Goal: Task Accomplishment & Management: Manage account settings

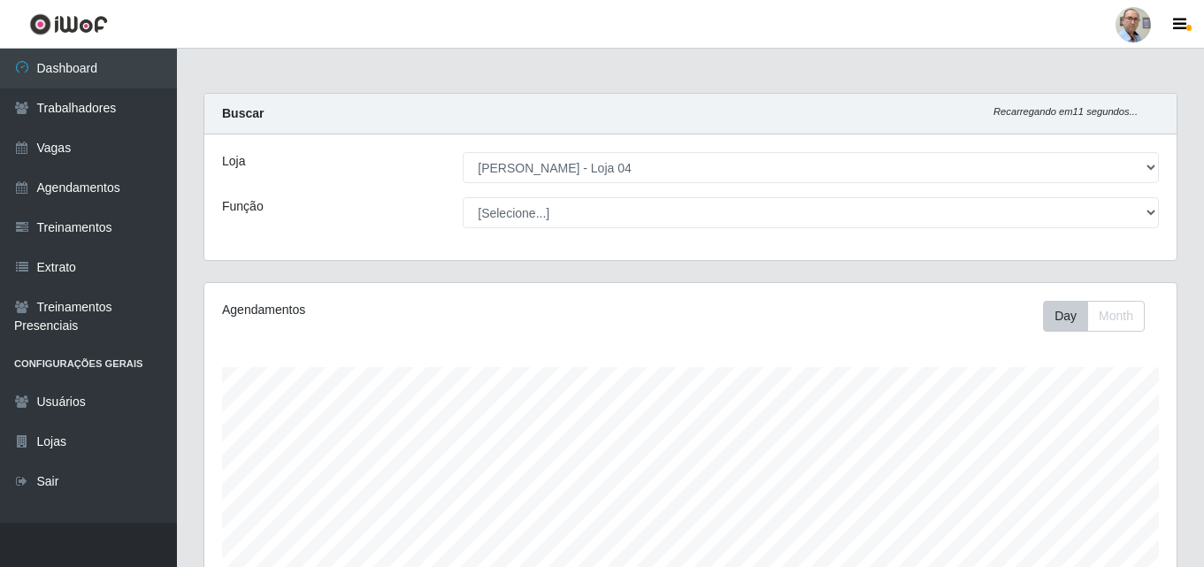
select select "251"
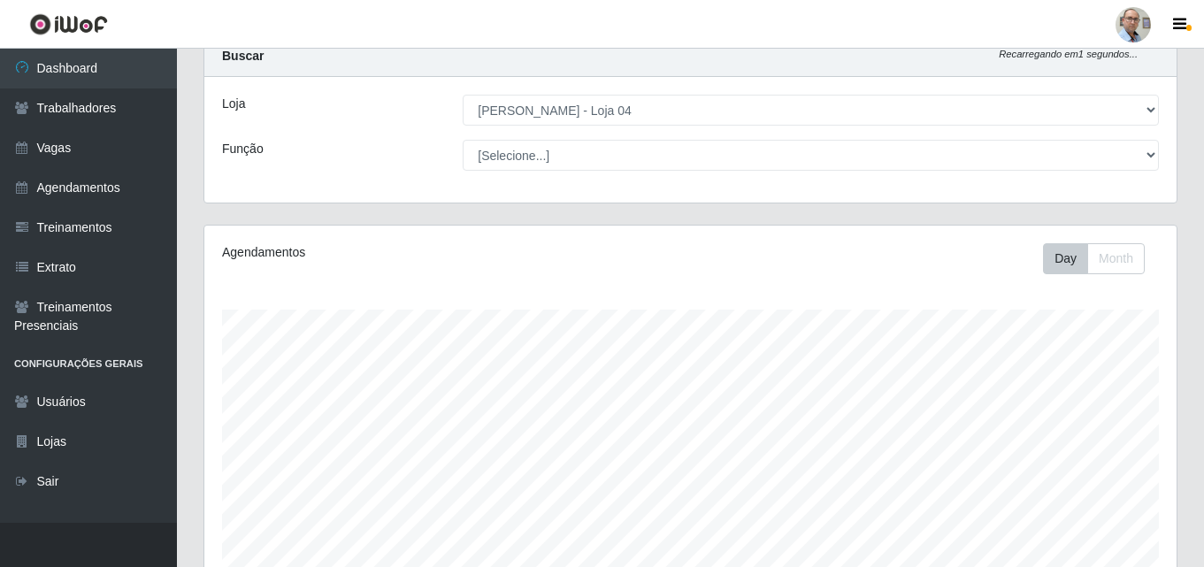
scroll to position [88, 0]
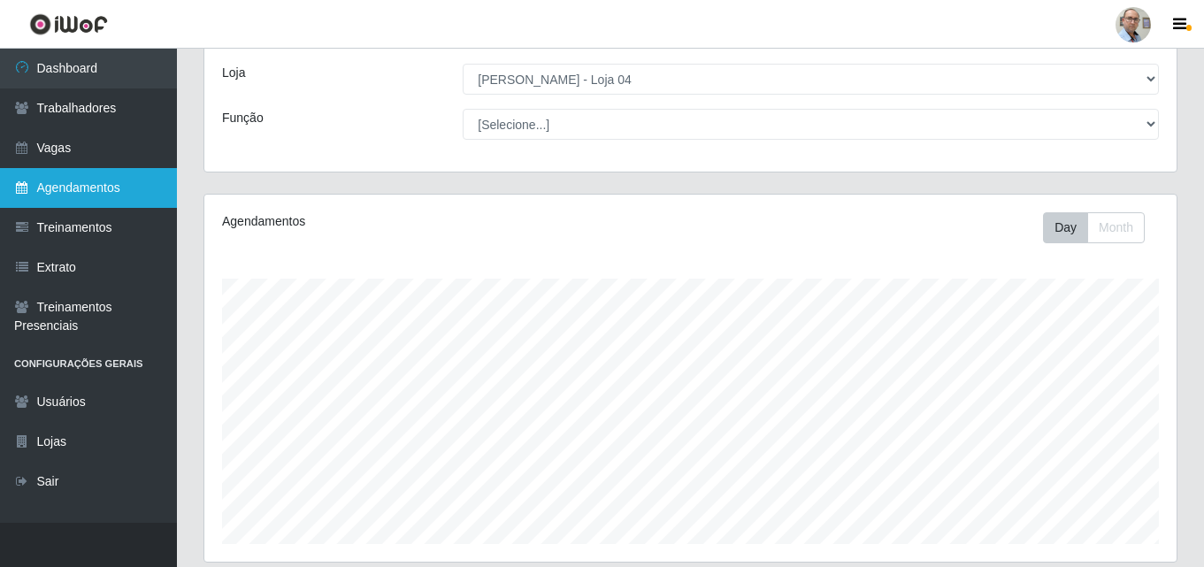
click at [70, 192] on link "Agendamentos" at bounding box center [88, 188] width 177 height 40
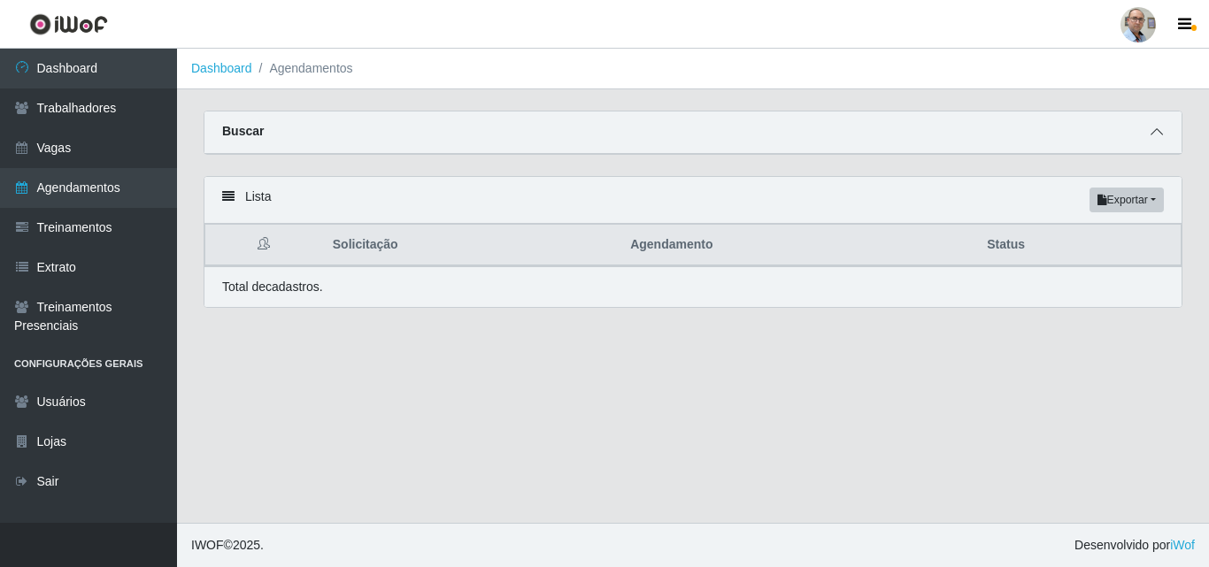
click at [1162, 133] on icon at bounding box center [1156, 132] width 12 height 12
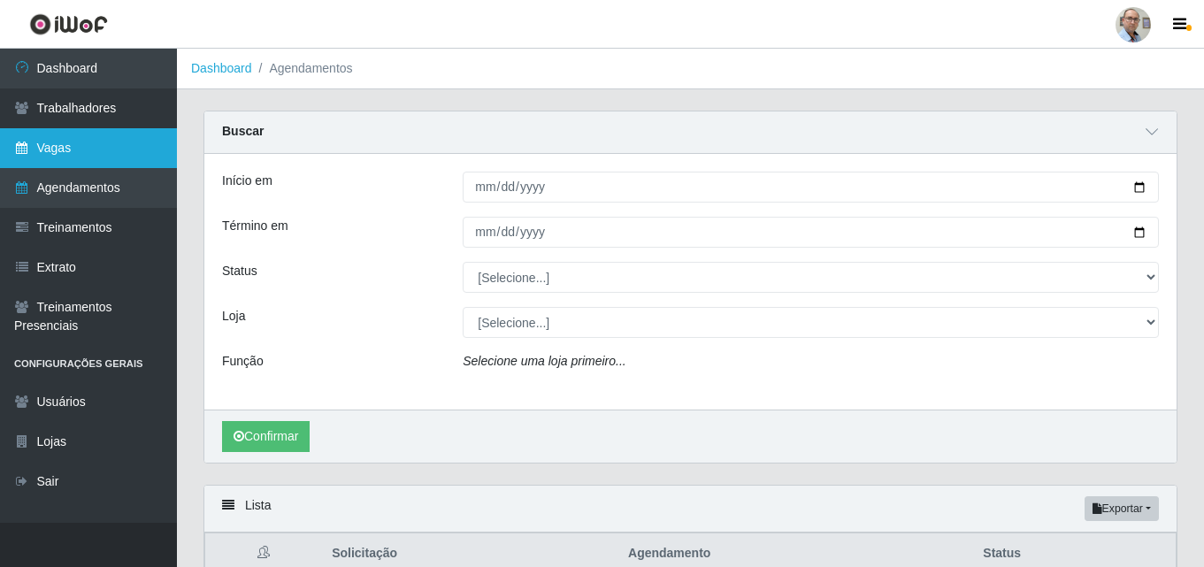
click at [49, 138] on link "Vagas" at bounding box center [88, 148] width 177 height 40
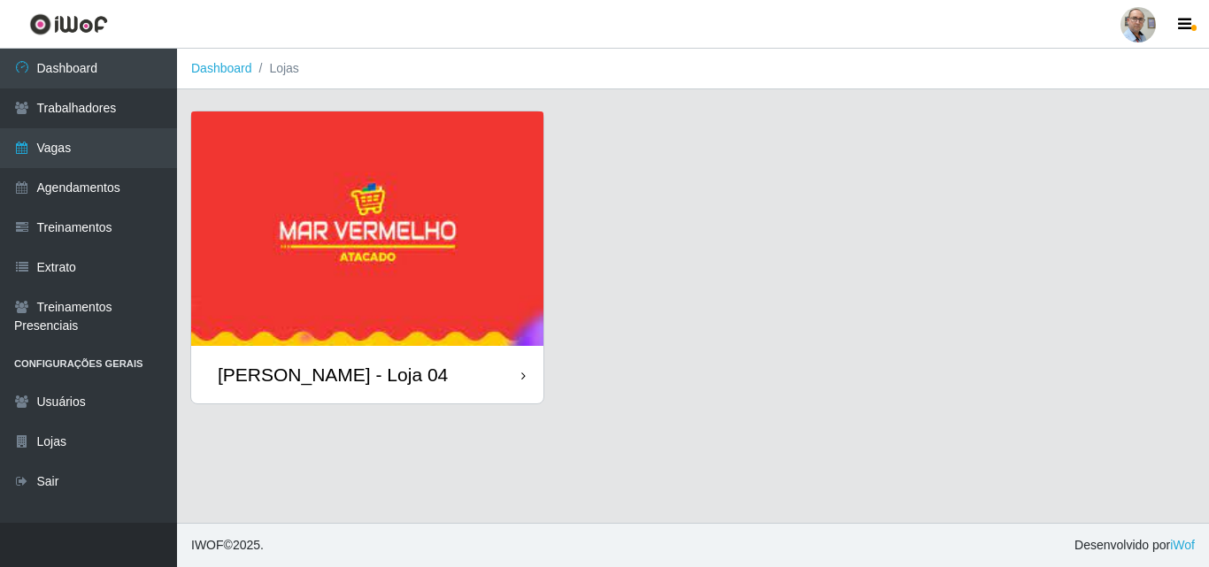
click at [435, 207] on img at bounding box center [367, 228] width 352 height 234
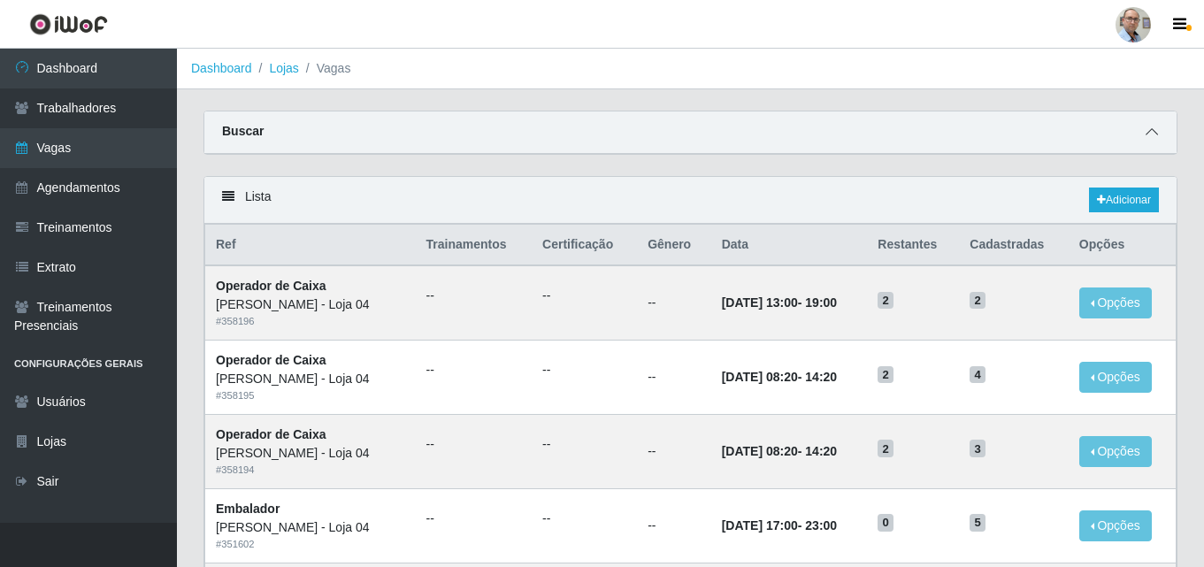
click at [1145, 139] on span at bounding box center [1152, 132] width 21 height 20
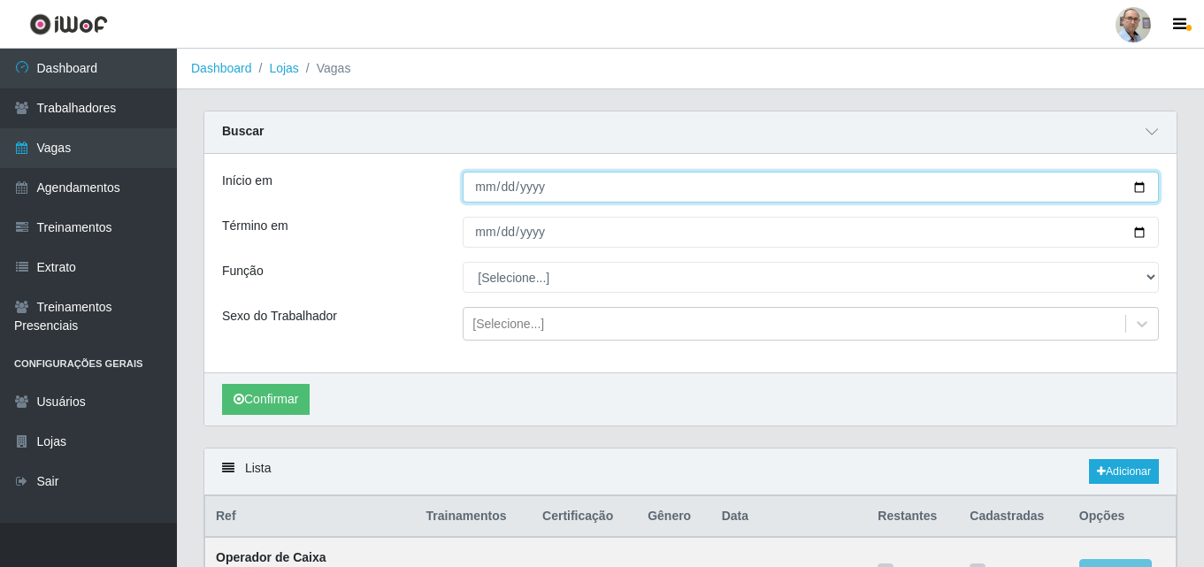
click at [620, 188] on input "Início em" at bounding box center [811, 187] width 696 height 31
type input "[DATE]"
click at [222, 384] on button "Confirmar" at bounding box center [266, 399] width 88 height 31
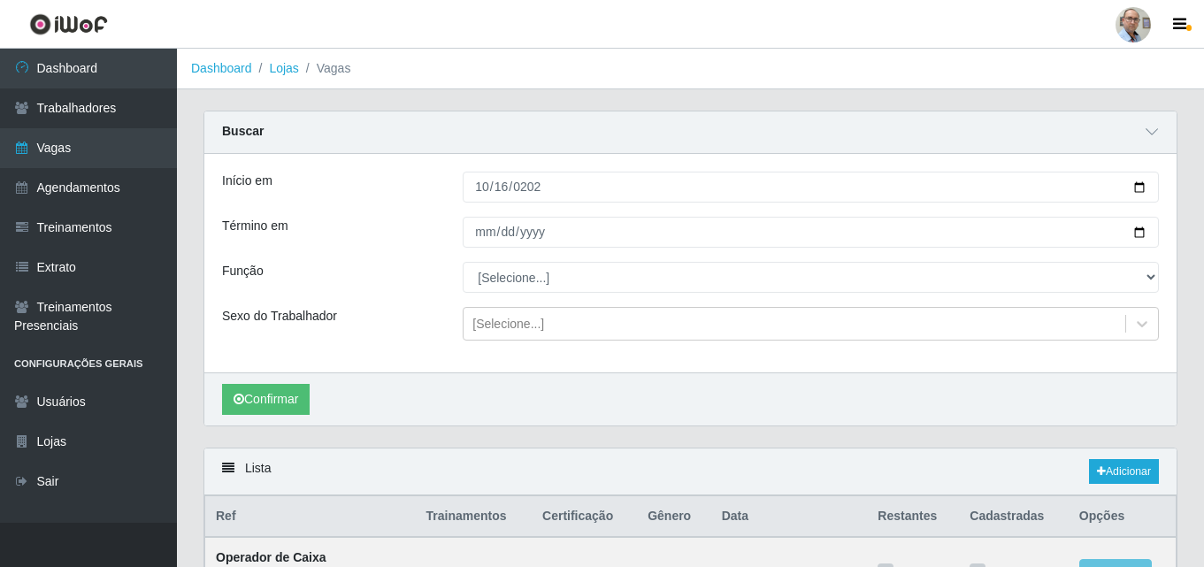
click at [548, 211] on div "Início em [DATE] Término em Função [Selecione...] ASG ASG + ASG ++ Auxiliar de …" at bounding box center [690, 263] width 972 height 219
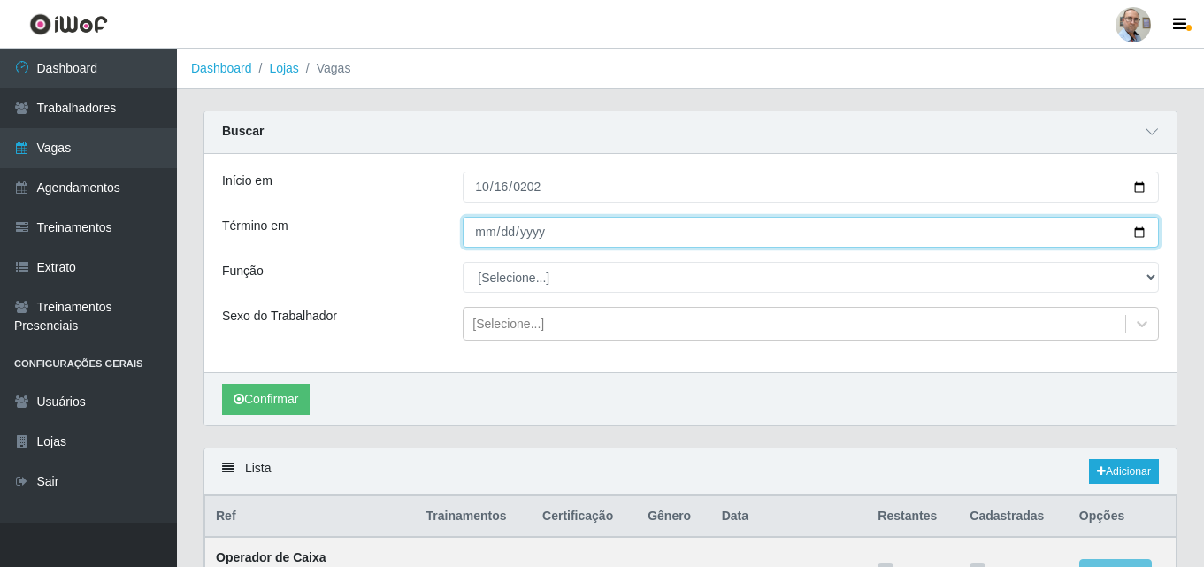
click at [546, 224] on input "Término em" at bounding box center [811, 232] width 696 height 31
click at [1145, 240] on input "Término em" at bounding box center [811, 232] width 696 height 31
type input "[DATE]"
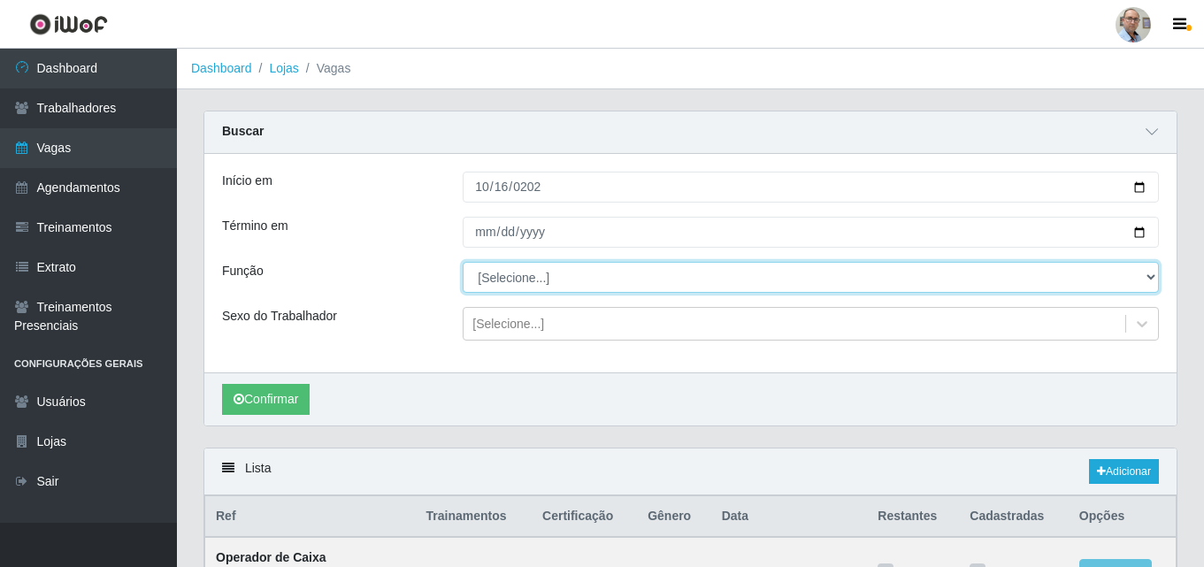
click at [642, 274] on select "[Selecione...] ASG ASG + ASG ++ Auxiliar de Depósito Auxiliar de Depósito + Aux…" at bounding box center [811, 277] width 696 height 31
select select "22"
click at [463, 263] on select "[Selecione...] ASG ASG + ASG ++ Auxiliar de Depósito Auxiliar de Depósito + Aux…" at bounding box center [811, 277] width 696 height 31
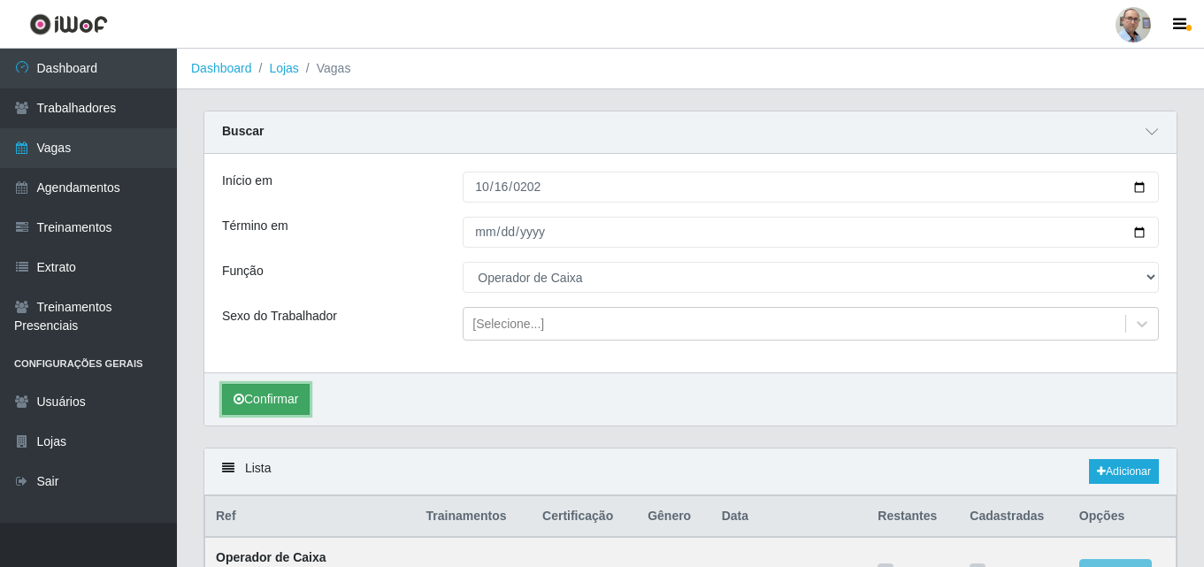
click at [265, 402] on button "Confirmar" at bounding box center [266, 399] width 88 height 31
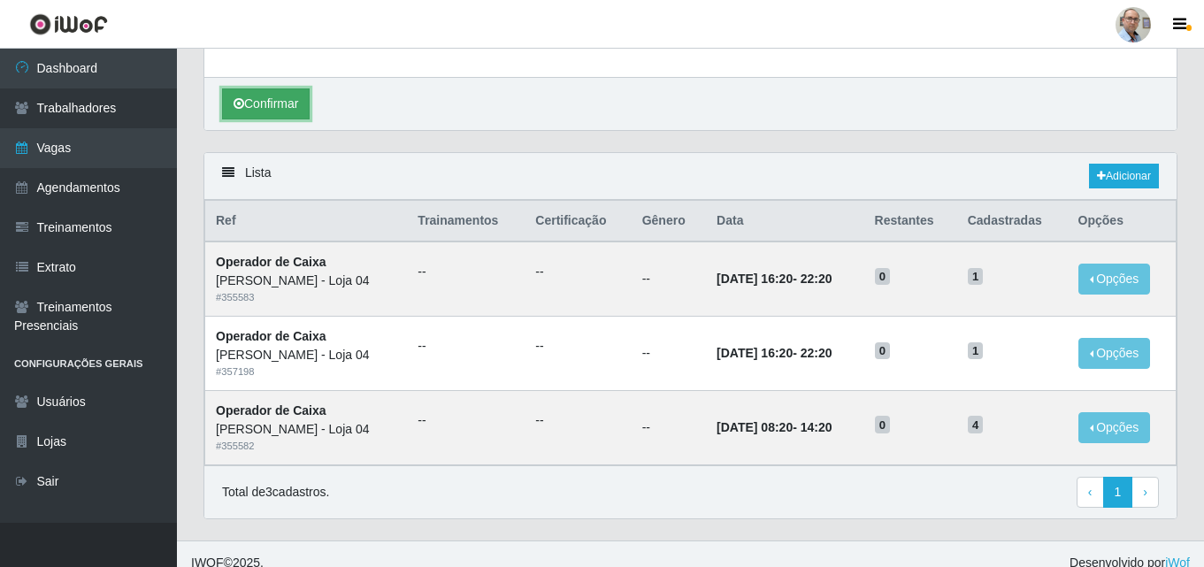
scroll to position [314, 0]
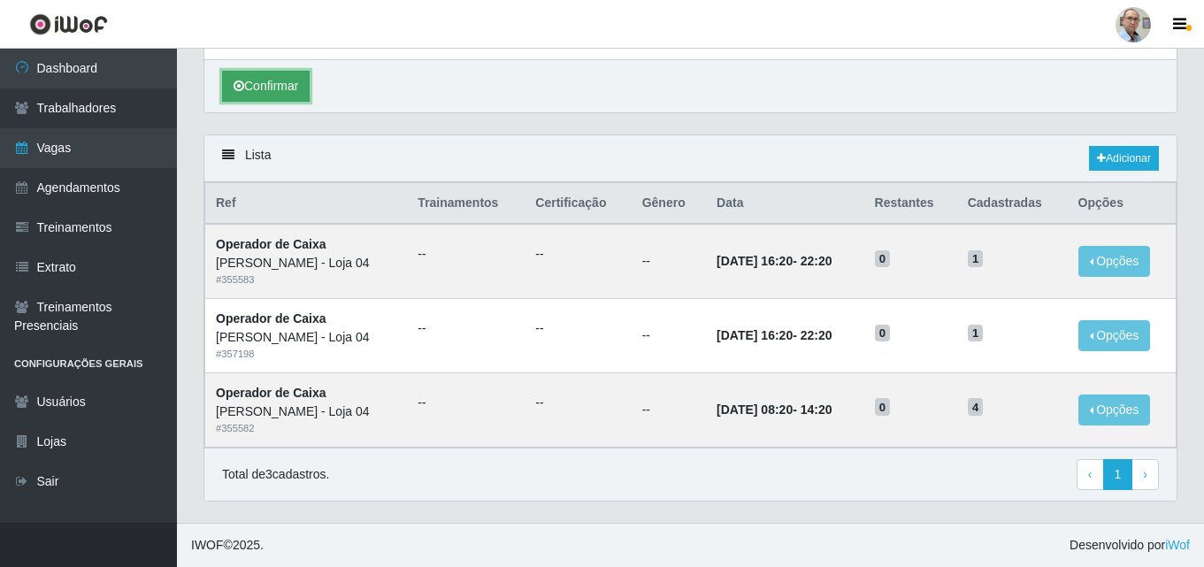
click at [258, 89] on button "Confirmar" at bounding box center [266, 86] width 88 height 31
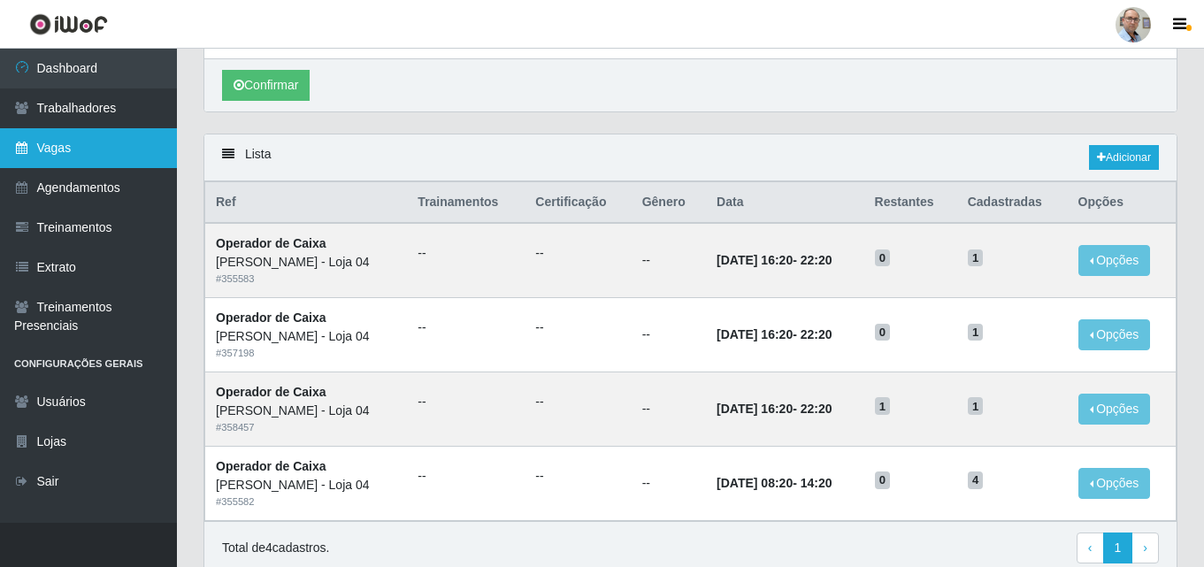
click at [88, 150] on link "Vagas" at bounding box center [88, 148] width 177 height 40
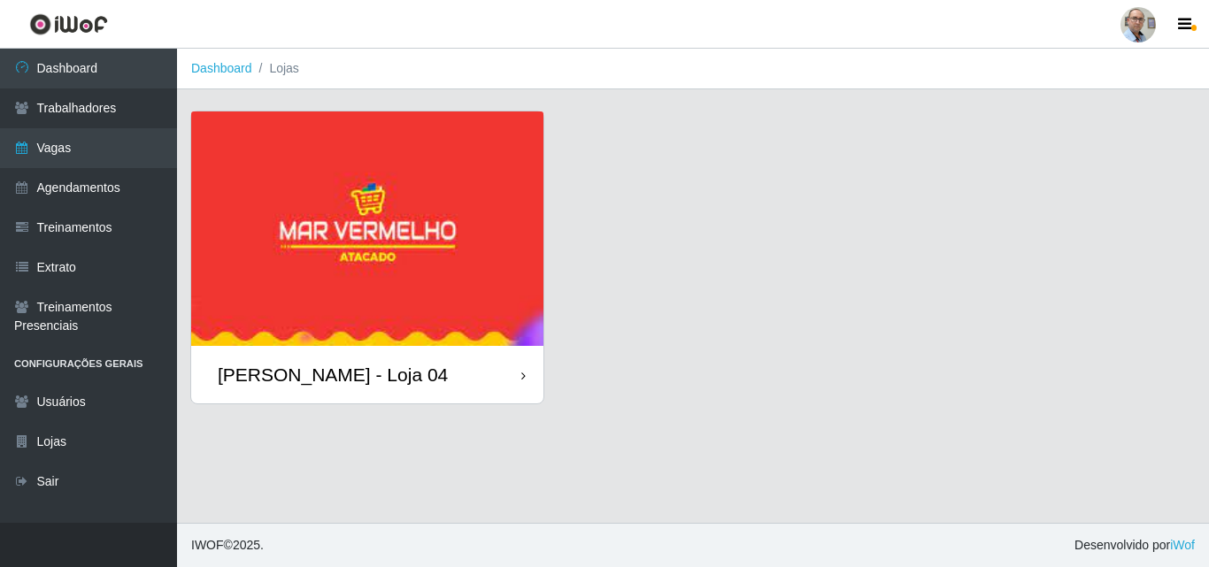
click at [354, 365] on div "[PERSON_NAME] - Loja 04" at bounding box center [333, 375] width 230 height 22
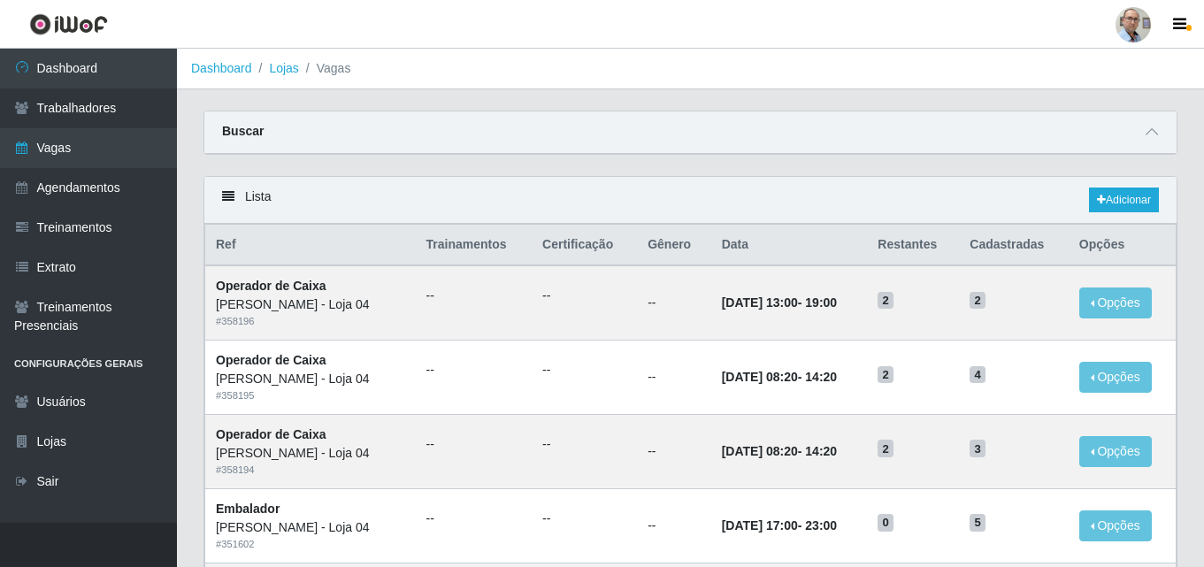
click at [1166, 135] on div "Buscar" at bounding box center [690, 132] width 972 height 42
click at [1144, 134] on span at bounding box center [1152, 132] width 21 height 20
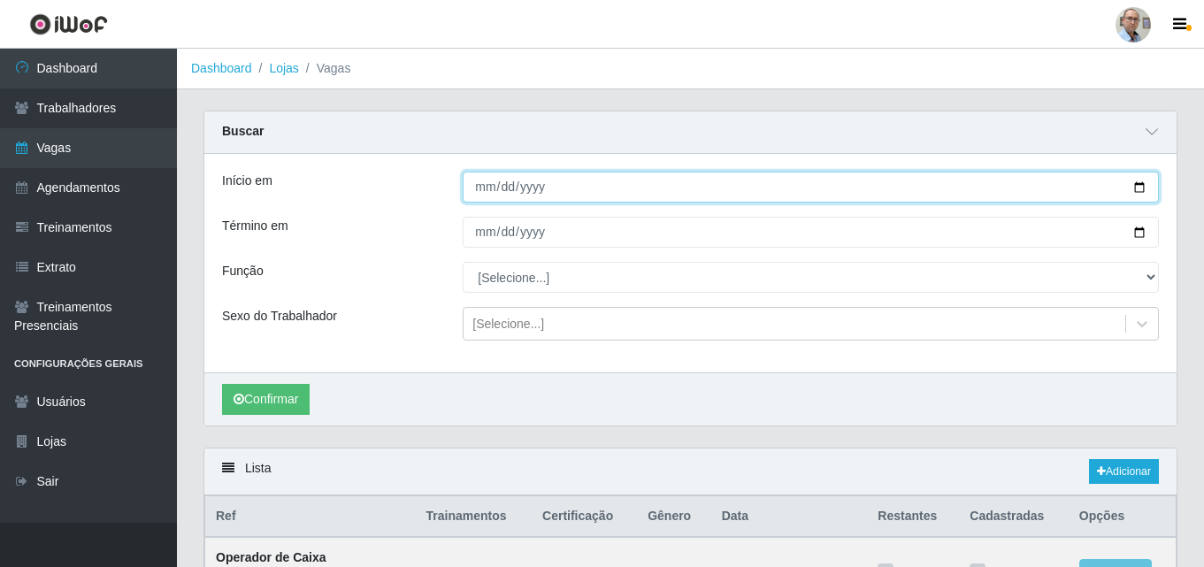
click at [637, 182] on input "Início em" at bounding box center [811, 187] width 696 height 31
click at [1136, 185] on input "Início em" at bounding box center [811, 187] width 696 height 31
type input "[DATE]"
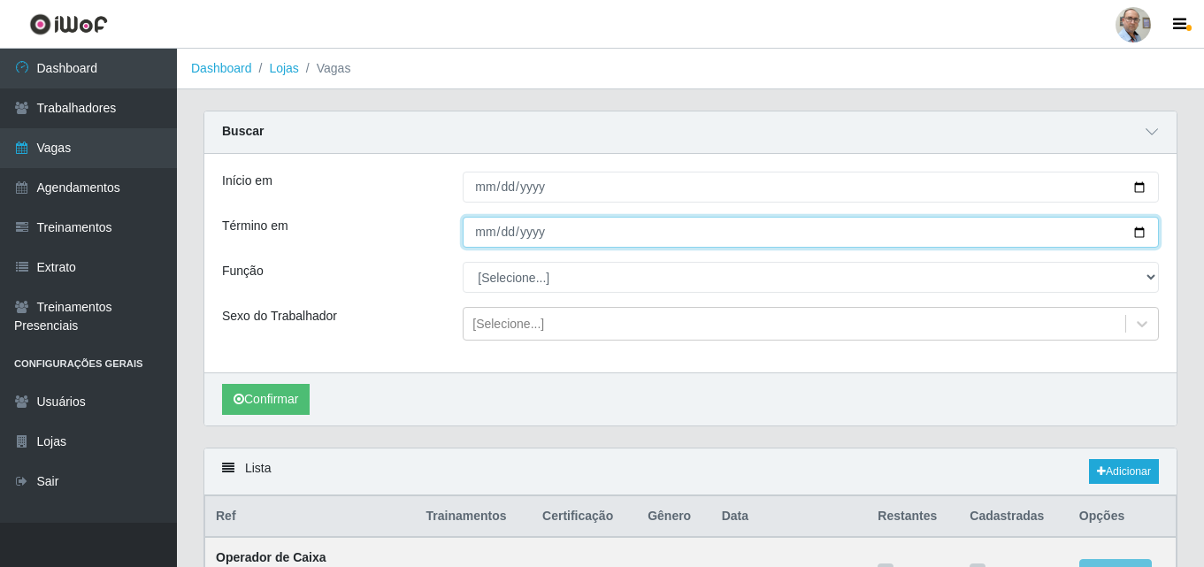
click at [1146, 232] on input "Término em" at bounding box center [811, 232] width 696 height 31
type input "[DATE]"
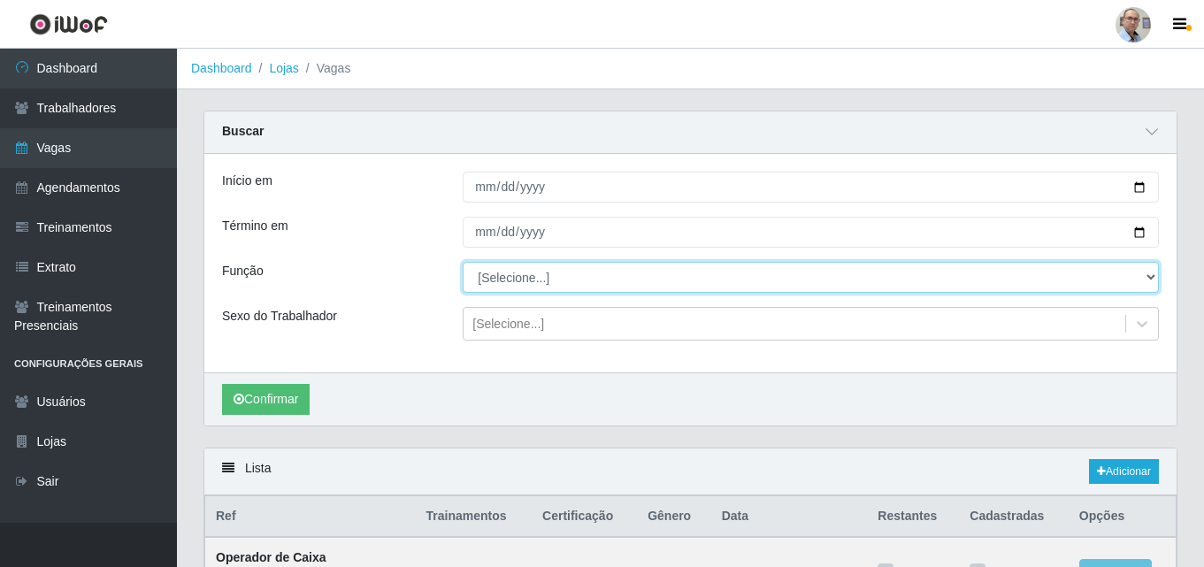
click at [1147, 278] on select "[Selecione...] ASG ASG + ASG ++ Auxiliar de Depósito Auxiliar de Depósito + Aux…" at bounding box center [811, 277] width 696 height 31
select select "22"
click at [463, 263] on select "[Selecione...] ASG ASG + ASG ++ Auxiliar de Depósito Auxiliar de Depósito + Aux…" at bounding box center [811, 277] width 696 height 31
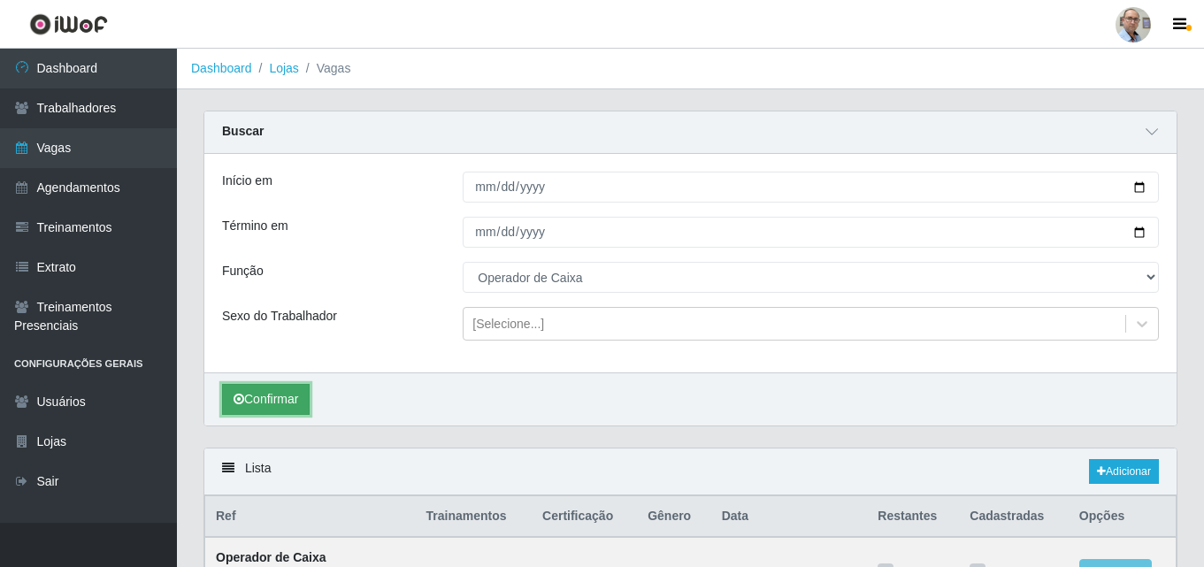
click at [279, 404] on button "Confirmar" at bounding box center [266, 399] width 88 height 31
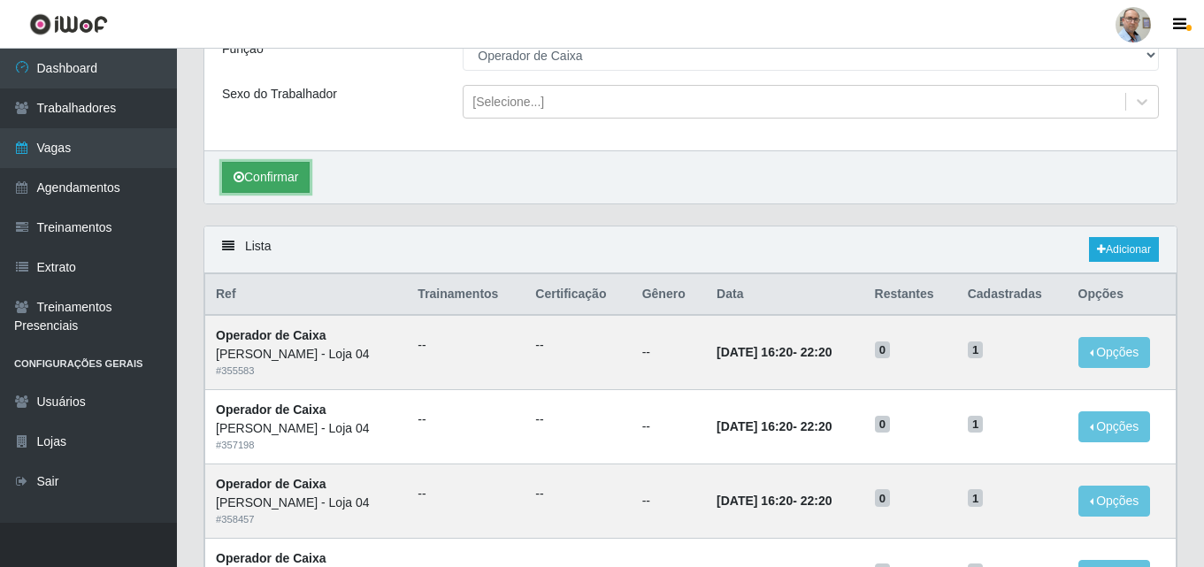
scroll to position [256, 0]
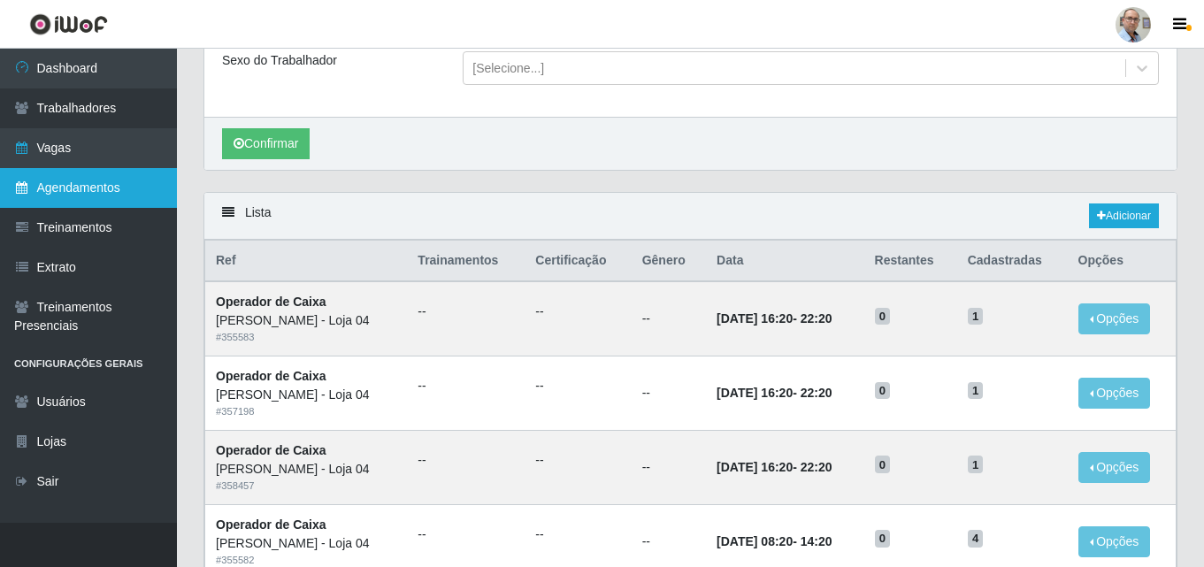
click at [64, 194] on link "Agendamentos" at bounding box center [88, 188] width 177 height 40
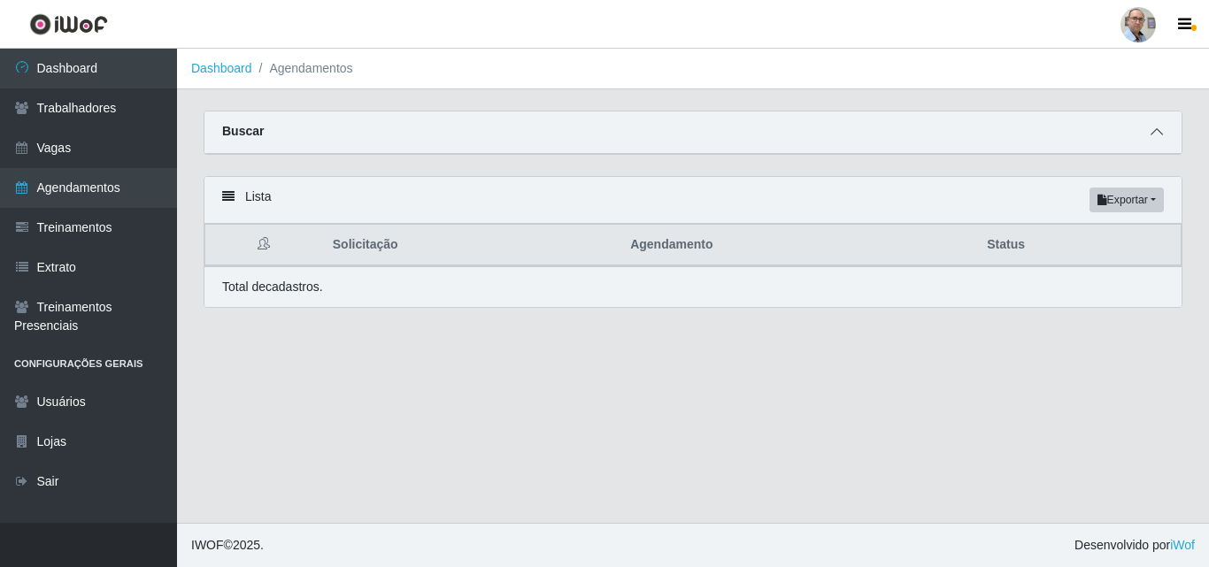
click at [1161, 134] on icon at bounding box center [1156, 132] width 12 height 12
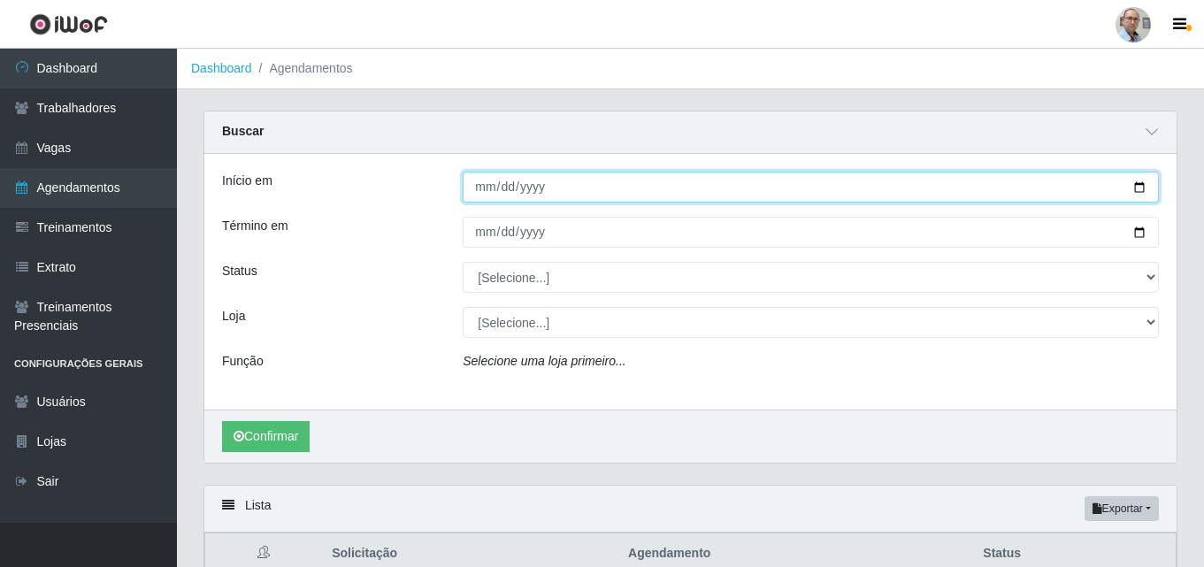
click at [1141, 183] on input "Início em" at bounding box center [811, 187] width 696 height 31
type input "[DATE]"
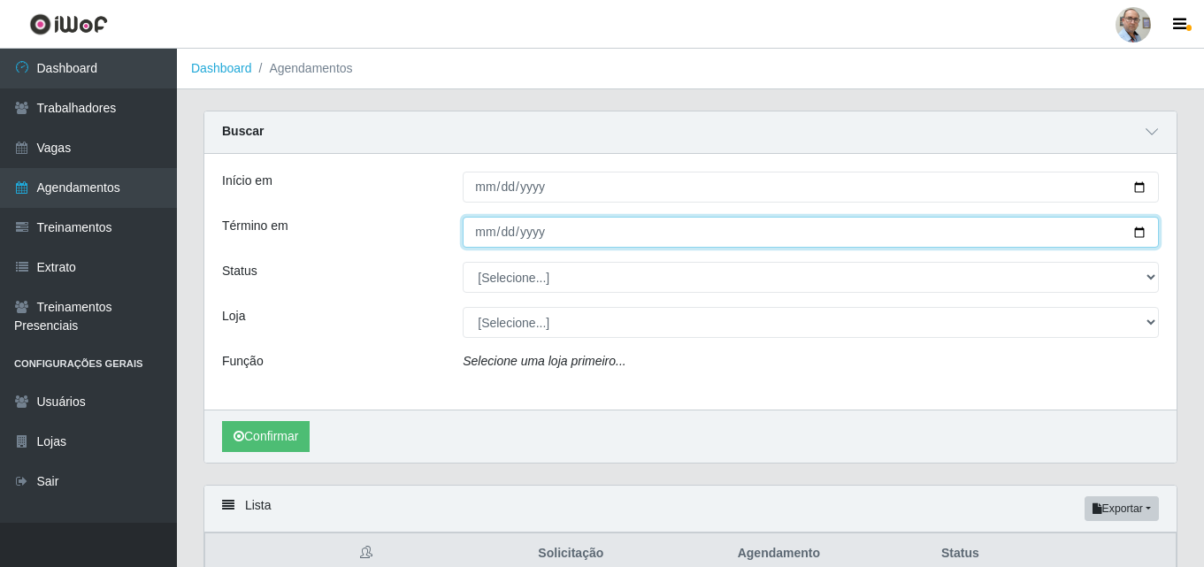
click at [1141, 227] on input "Término em" at bounding box center [811, 232] width 696 height 31
type input "[DATE]"
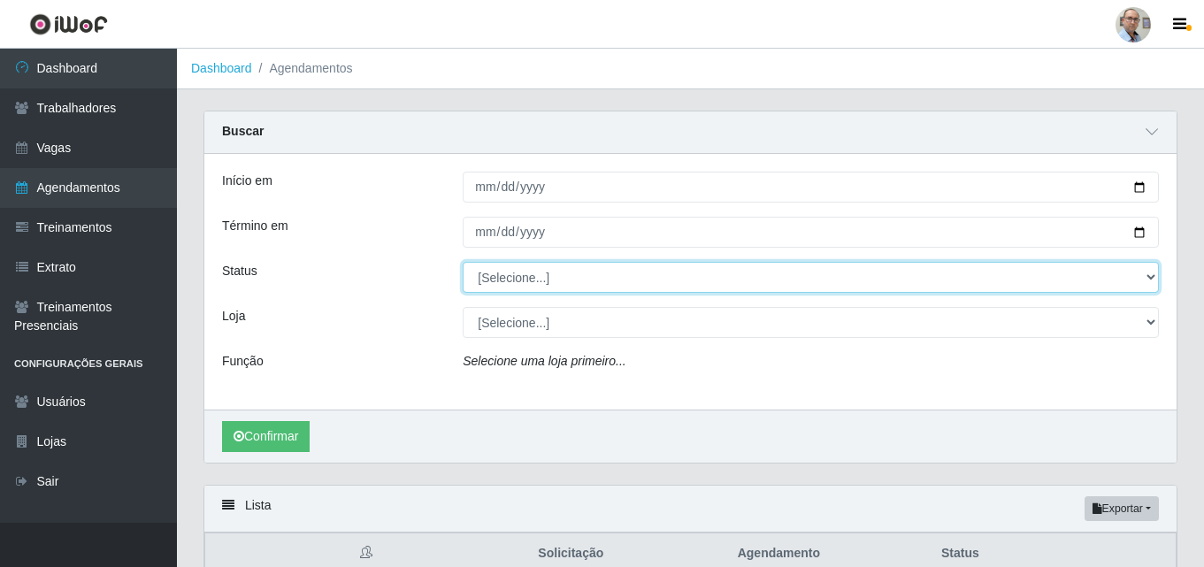
click at [1149, 276] on select "[Selecione...] AGENDADO AGUARDANDO LIBERAR EM ANDAMENTO EM REVISÃO FINALIZADO C…" at bounding box center [811, 277] width 696 height 31
select select "AGENDADO"
click at [463, 263] on select "[Selecione...] AGENDADO AGUARDANDO LIBERAR EM ANDAMENTO EM REVISÃO FINALIZADO C…" at bounding box center [811, 277] width 696 height 31
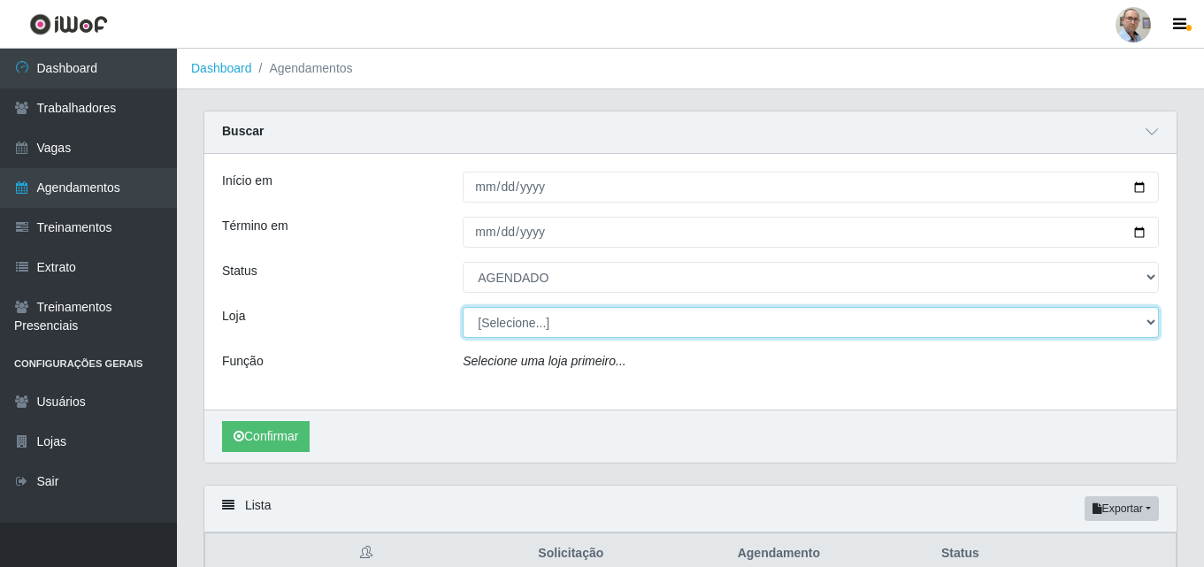
click at [766, 332] on select "[Selecione...] Mar Vermelho - Loja 04" at bounding box center [811, 322] width 696 height 31
select select "251"
click at [463, 308] on select "[Selecione...] Mar Vermelho - Loja 04" at bounding box center [811, 322] width 696 height 31
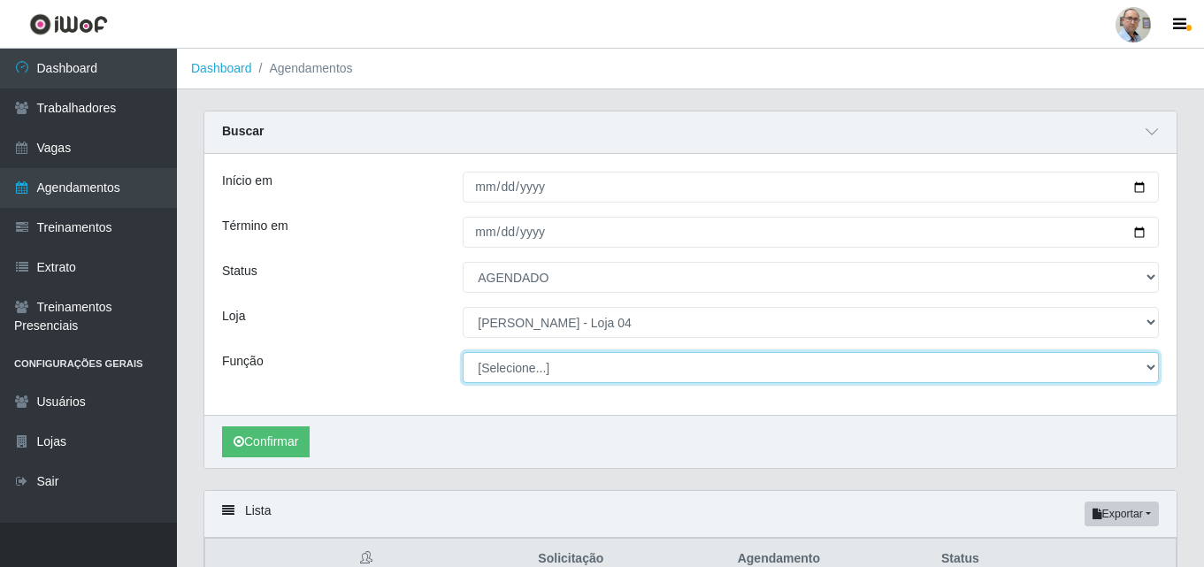
click at [692, 365] on select "[Selecione...] ASG ASG + ASG ++ Auxiliar de Depósito Auxiliar de Depósito + Aux…" at bounding box center [811, 367] width 696 height 31
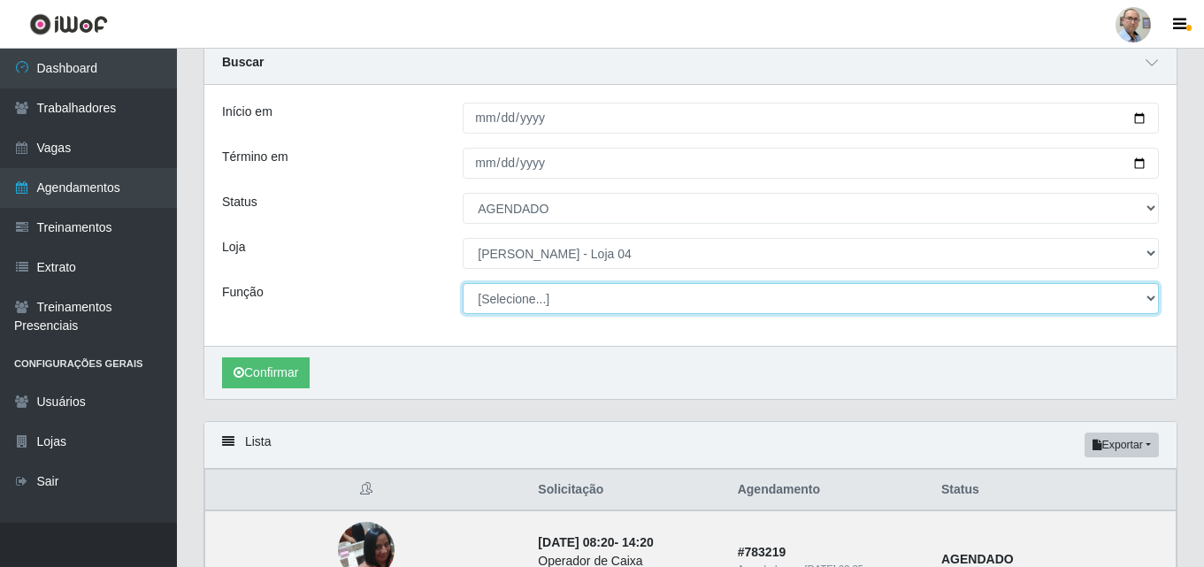
scroll to position [88, 0]
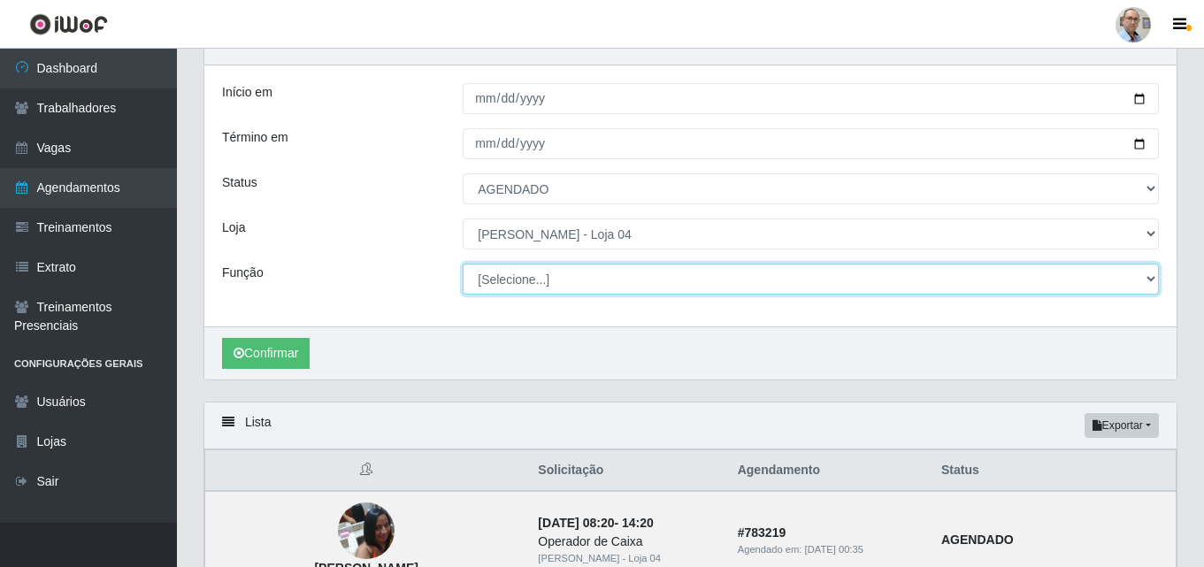
click at [647, 271] on select "[Selecione...] ASG ASG + ASG ++ Auxiliar de Depósito Auxiliar de Depósito + Aux…" at bounding box center [811, 279] width 696 height 31
select select "22"
click at [463, 265] on select "[Selecione...] ASG ASG + ASG ++ Auxiliar de Depósito Auxiliar de Depósito + Aux…" at bounding box center [811, 279] width 696 height 31
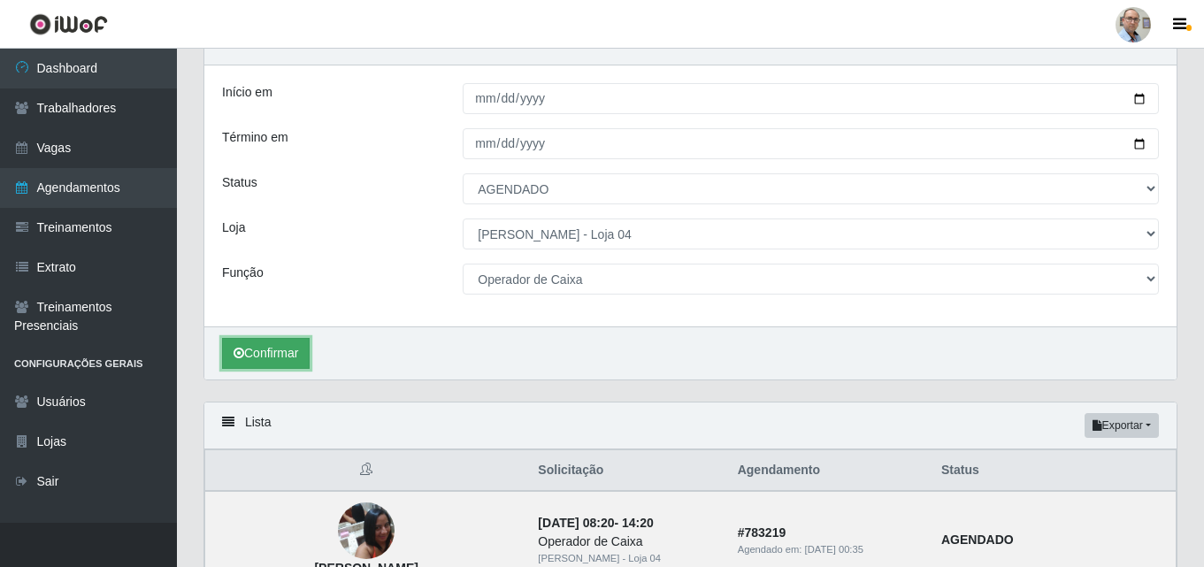
click at [284, 357] on button "Confirmar" at bounding box center [266, 353] width 88 height 31
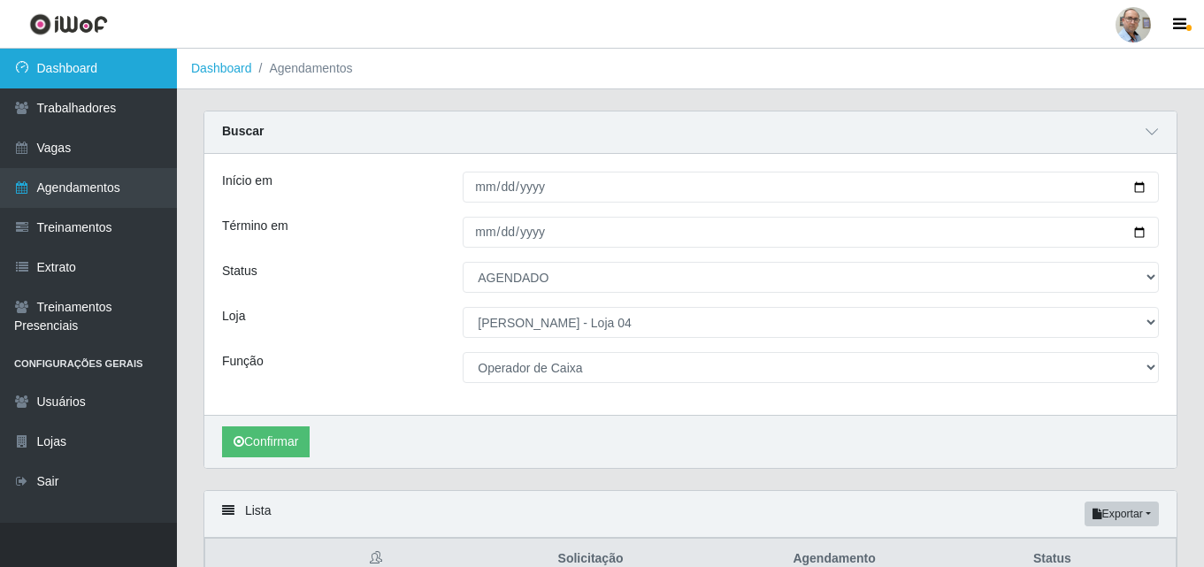
click at [70, 83] on link "Dashboard" at bounding box center [88, 69] width 177 height 40
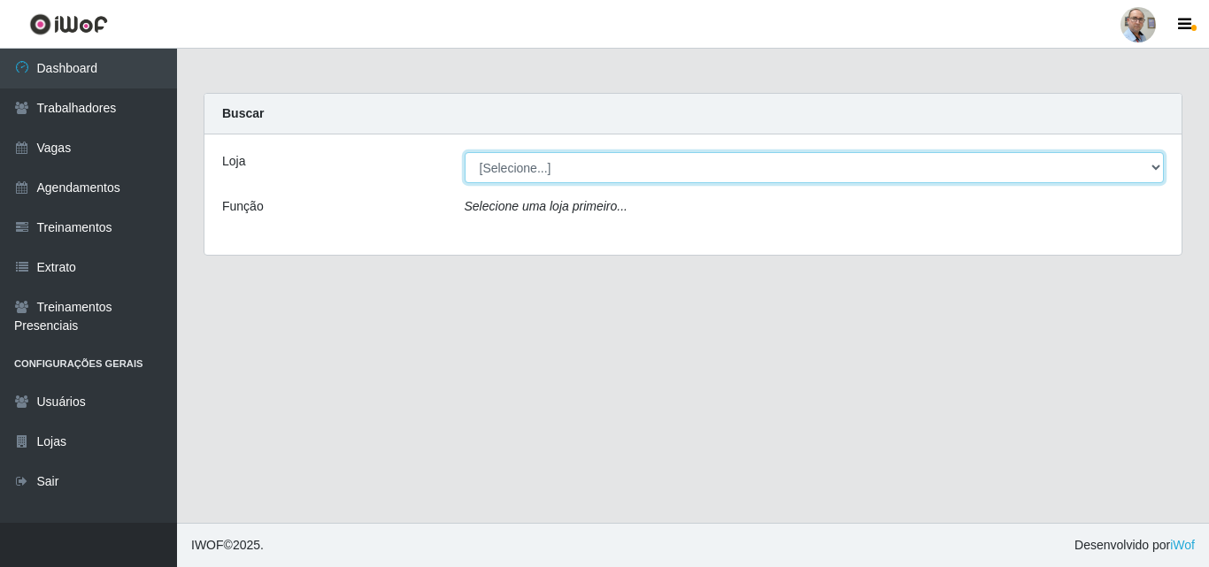
click at [534, 171] on select "[Selecione...] Mar Vermelho - Loja 04" at bounding box center [815, 167] width 700 height 31
select select "251"
click at [465, 152] on select "[Selecione...] Mar Vermelho - Loja 04" at bounding box center [815, 167] width 700 height 31
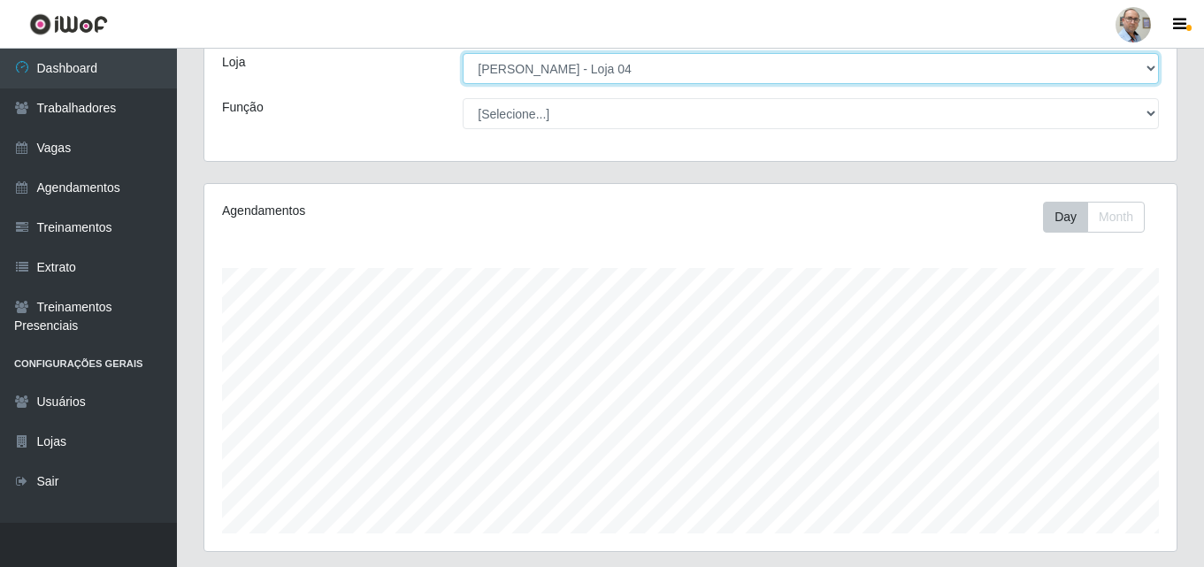
scroll to position [94, 0]
